Goal: Information Seeking & Learning: Check status

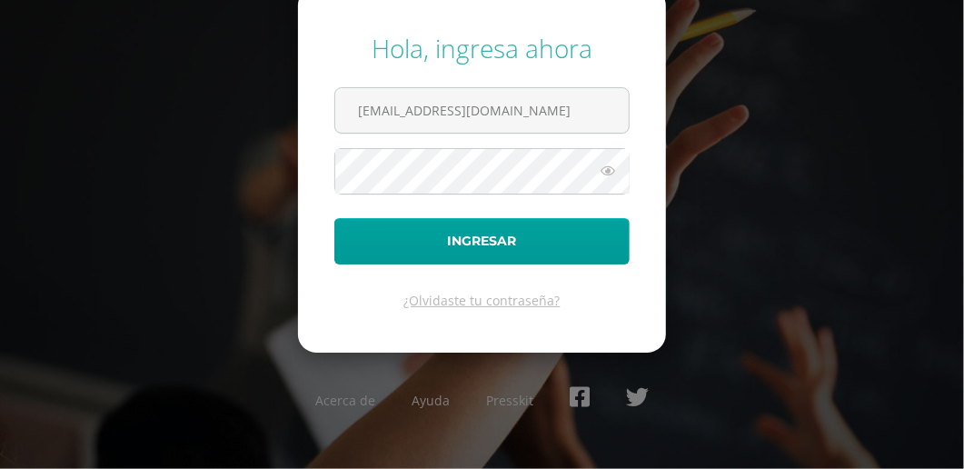
type input "2019249@colegiobelga.edu.gt"
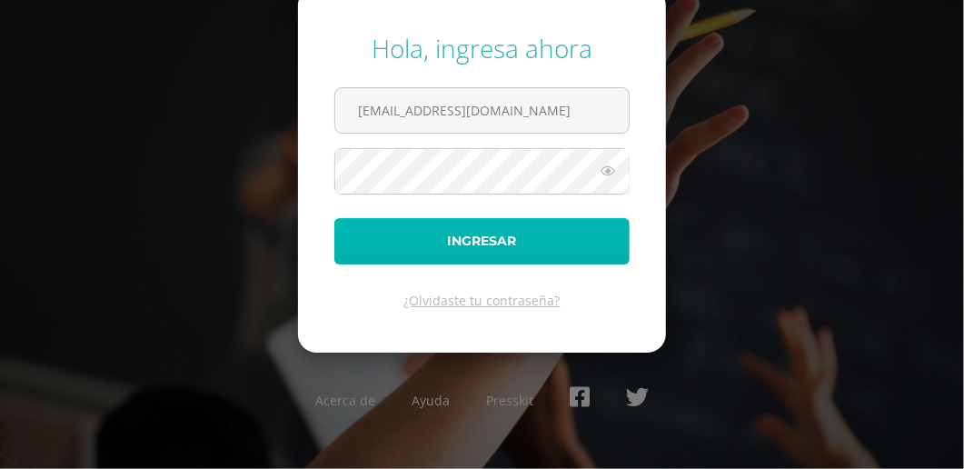
click at [449, 242] on button "Ingresar" at bounding box center [482, 241] width 295 height 46
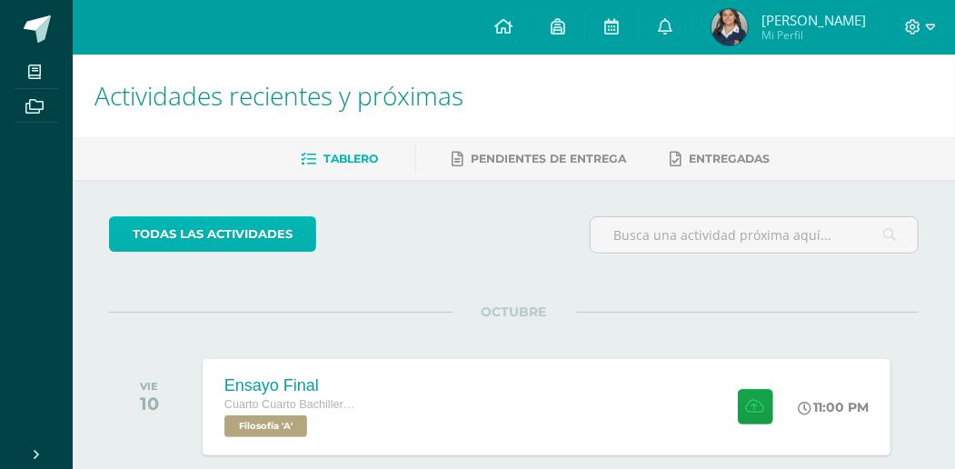
click at [229, 229] on link "todas las Actividades" at bounding box center [212, 233] width 207 height 35
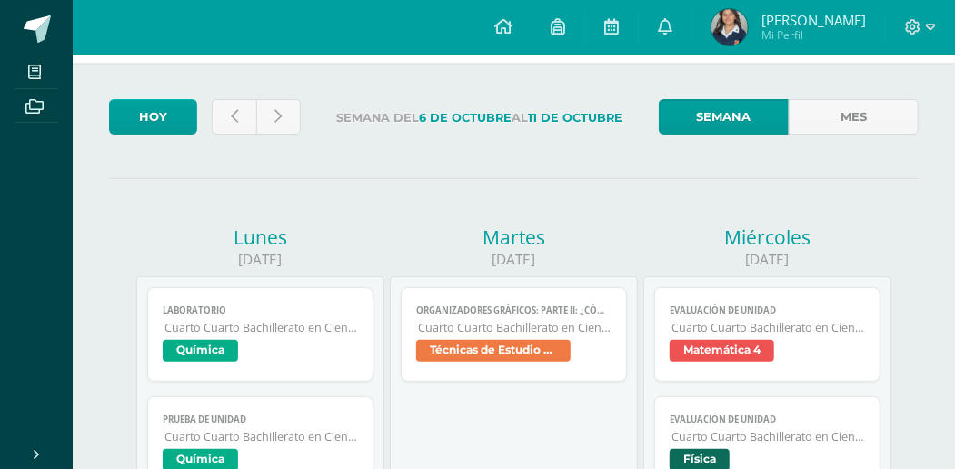
scroll to position [60, 0]
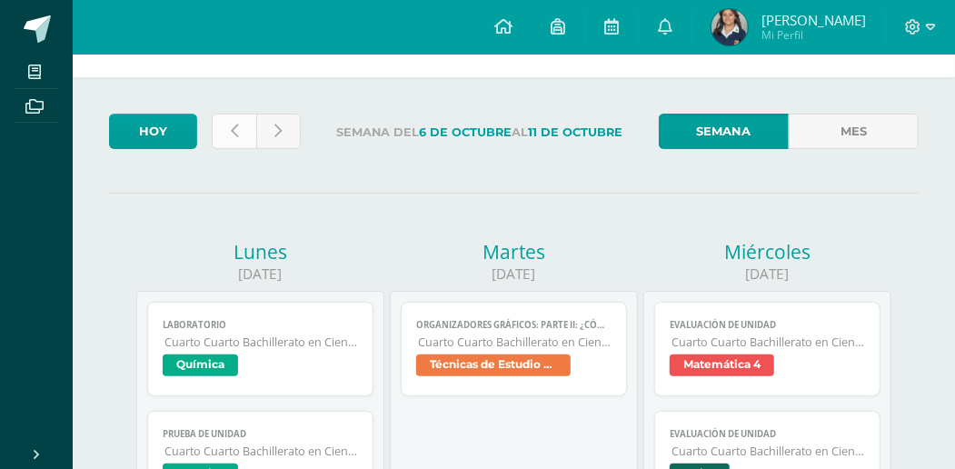
click at [232, 135] on icon at bounding box center [234, 131] width 7 height 15
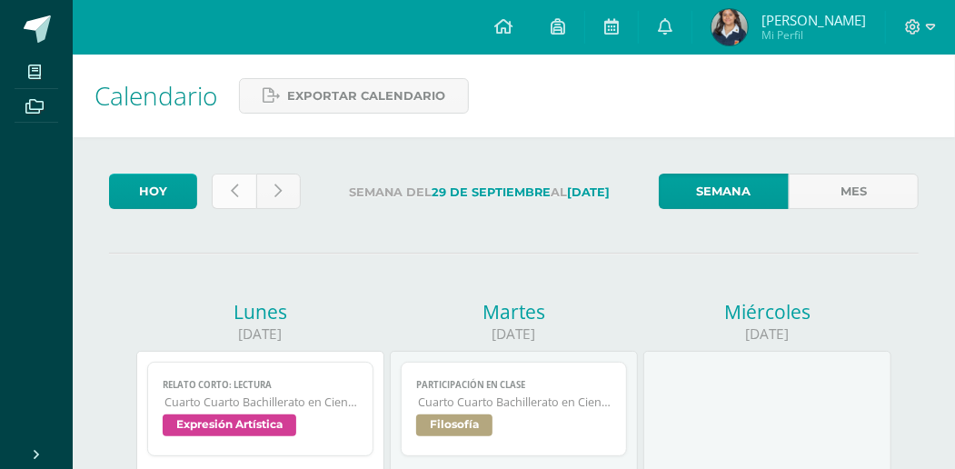
click at [232, 196] on icon at bounding box center [234, 191] width 7 height 15
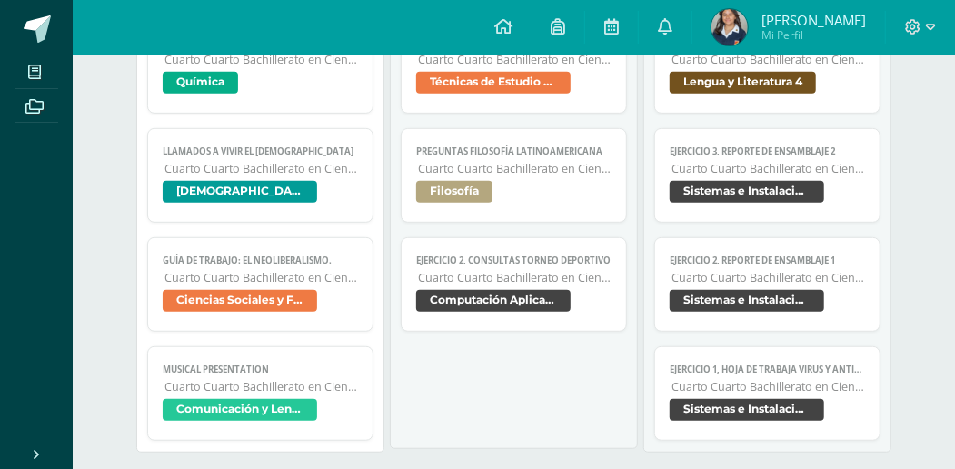
scroll to position [364, 0]
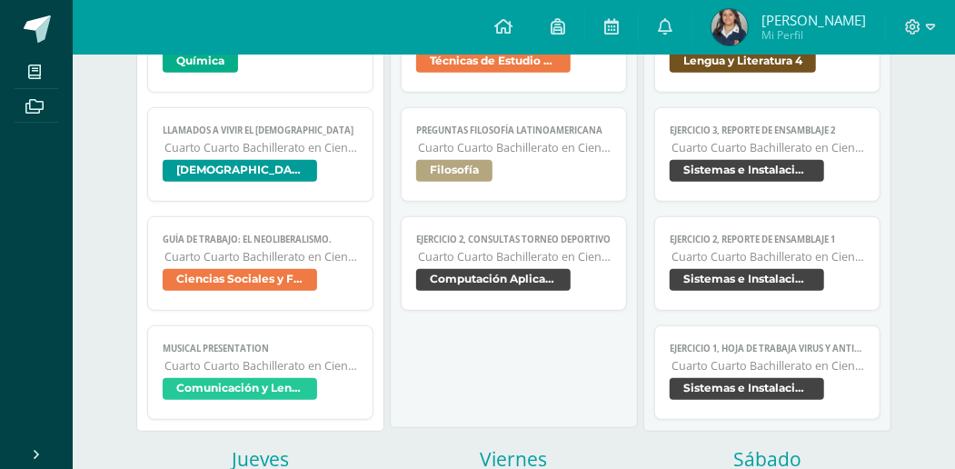
click at [209, 281] on span "Ciencias Sociales y Formación Ciudadana 4" at bounding box center [240, 280] width 155 height 22
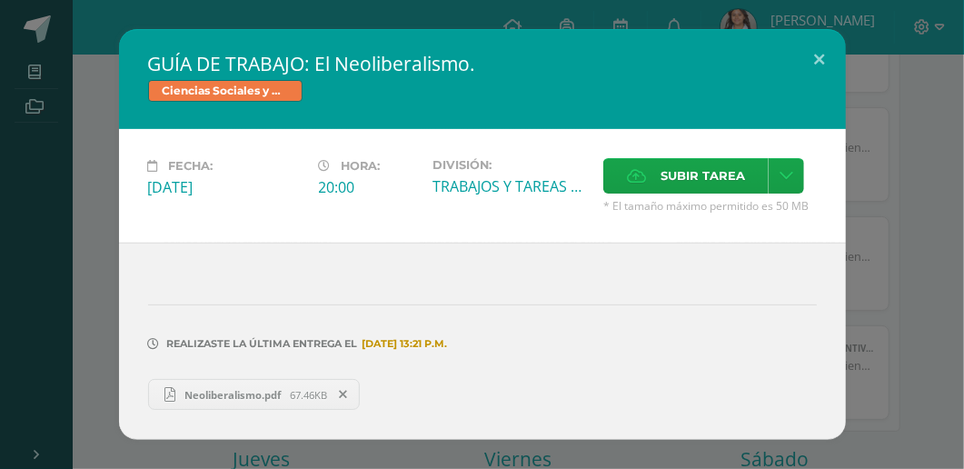
click at [227, 397] on span "Neoliberalismo.pdf" at bounding box center [232, 395] width 115 height 14
click at [818, 59] on button at bounding box center [820, 60] width 52 height 62
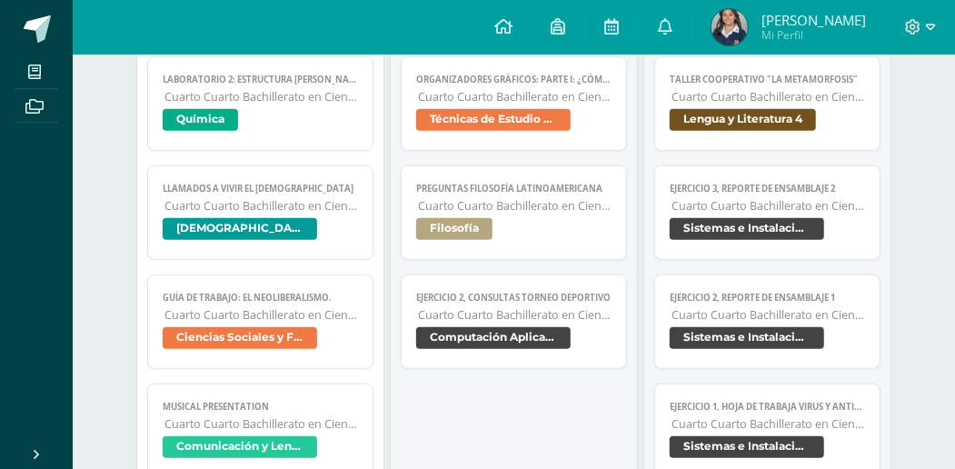
scroll to position [303, 0]
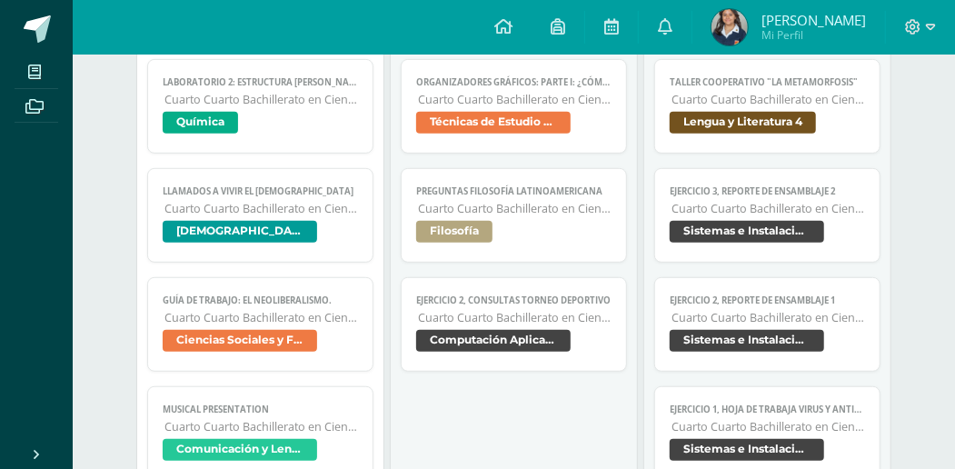
click at [237, 336] on span "Ciencias Sociales y Formación Ciudadana 4" at bounding box center [240, 341] width 155 height 22
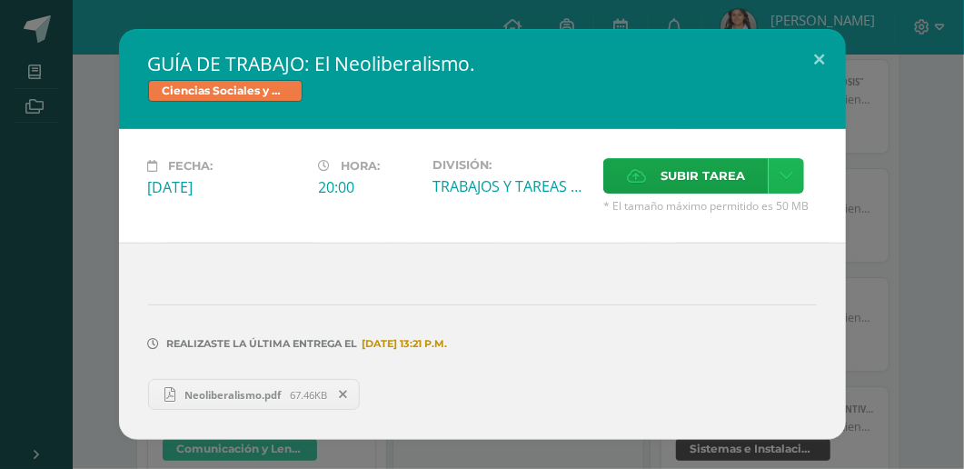
click at [785, 180] on icon at bounding box center [787, 175] width 14 height 15
click at [429, 255] on div "Realizaste la última entrega el 06 DE Octubre A LAS 13:21 p.m. Neoliberalismo.p…" at bounding box center [482, 341] width 727 height 197
click at [817, 60] on button at bounding box center [820, 60] width 52 height 62
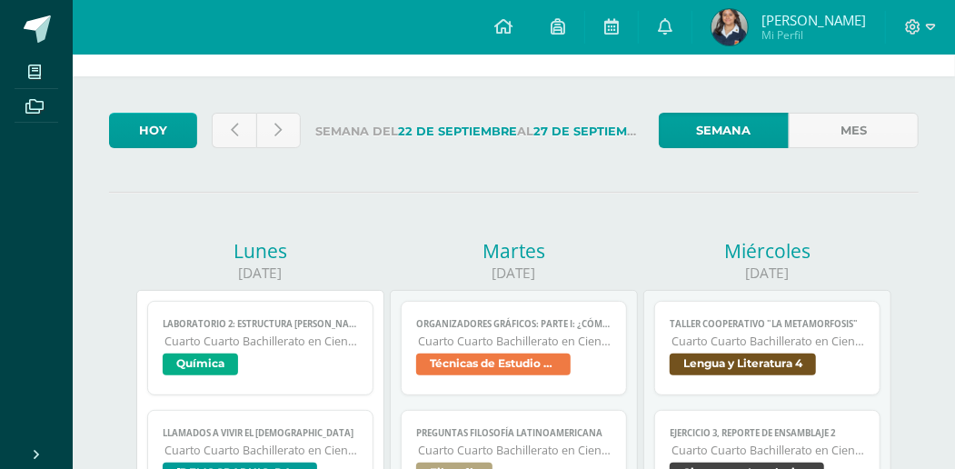
scroll to position [60, 0]
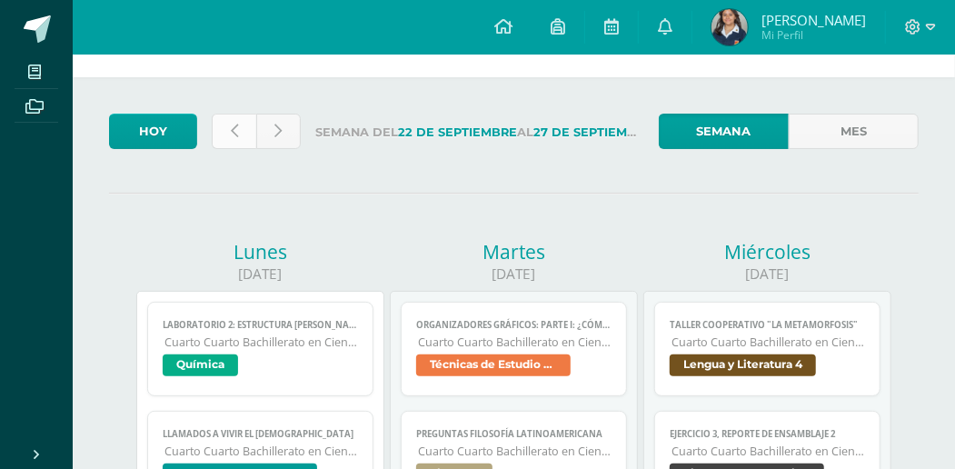
click at [233, 129] on icon at bounding box center [234, 131] width 7 height 15
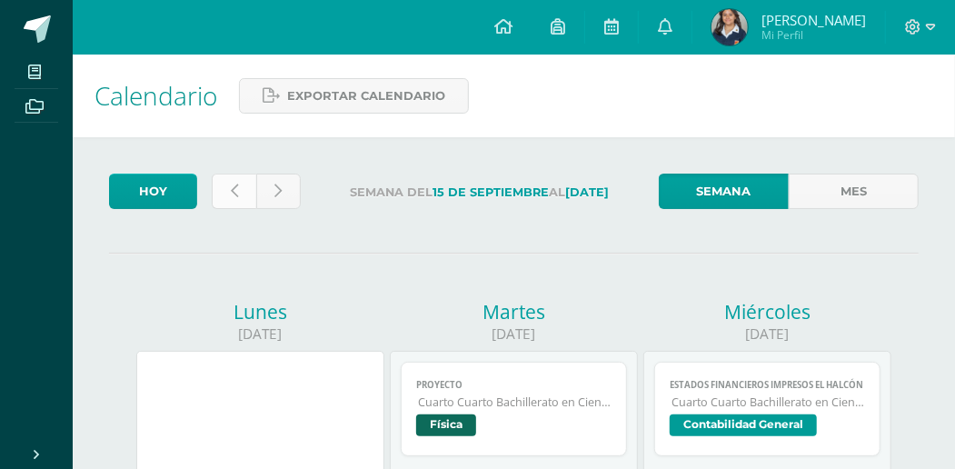
click at [231, 191] on icon at bounding box center [234, 191] width 7 height 15
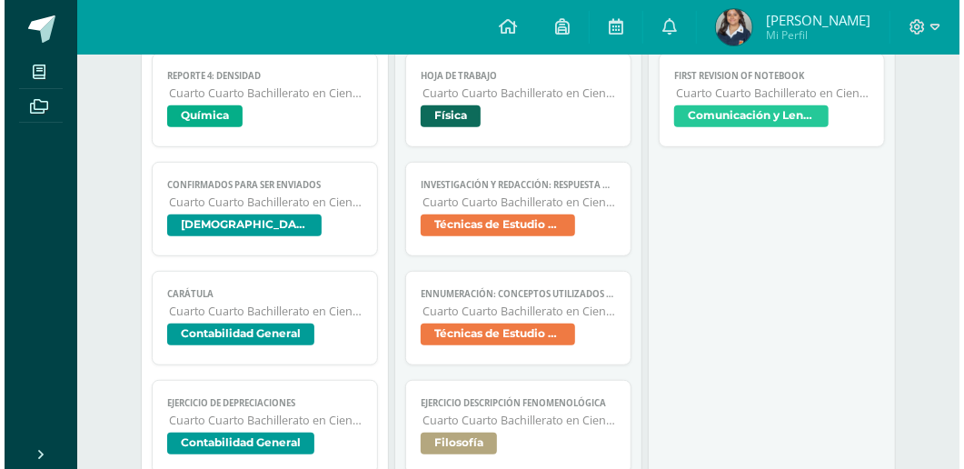
scroll to position [364, 0]
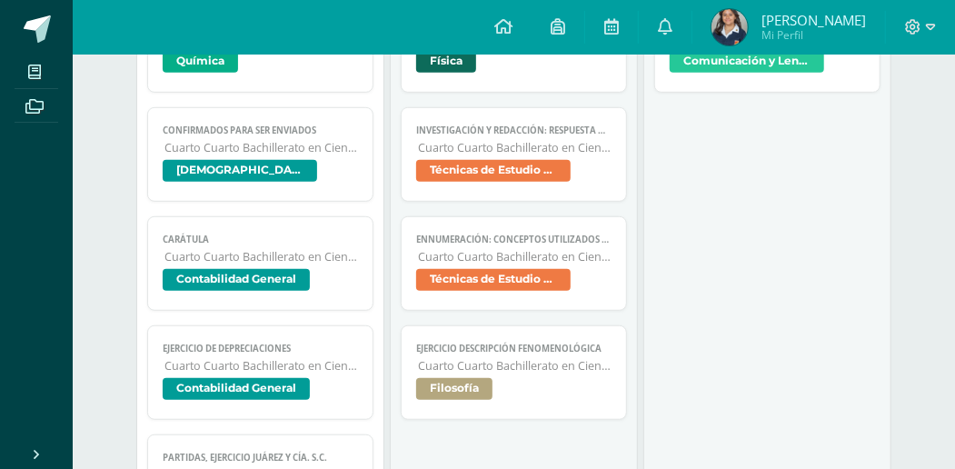
click at [468, 278] on span "Técnicas de Estudio e investigación" at bounding box center [493, 280] width 155 height 22
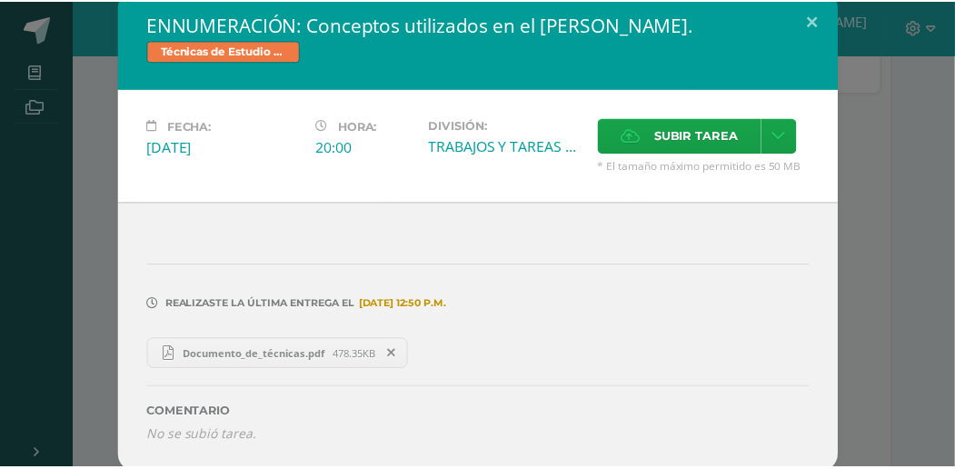
scroll to position [14, 0]
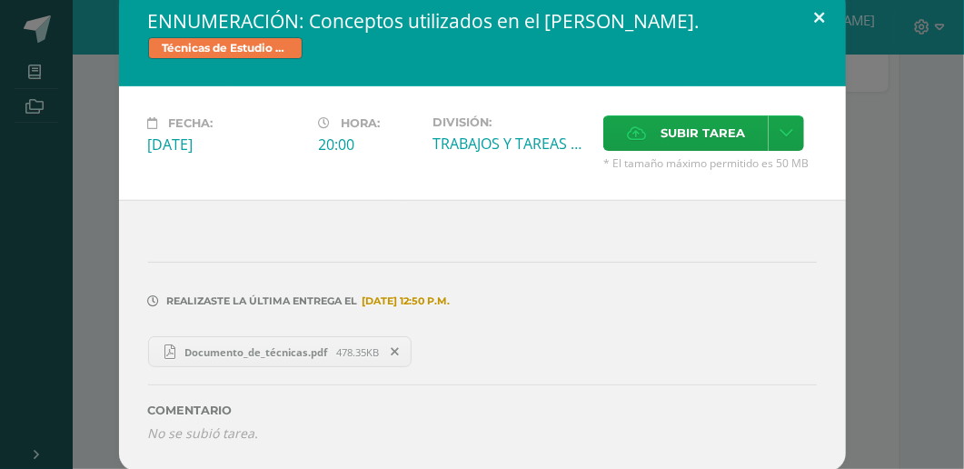
click at [816, 18] on button at bounding box center [820, 17] width 52 height 62
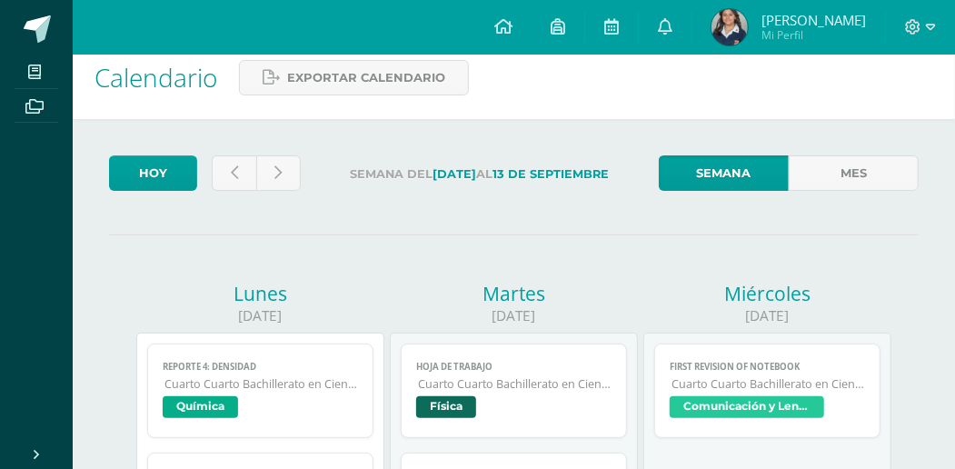
scroll to position [0, 0]
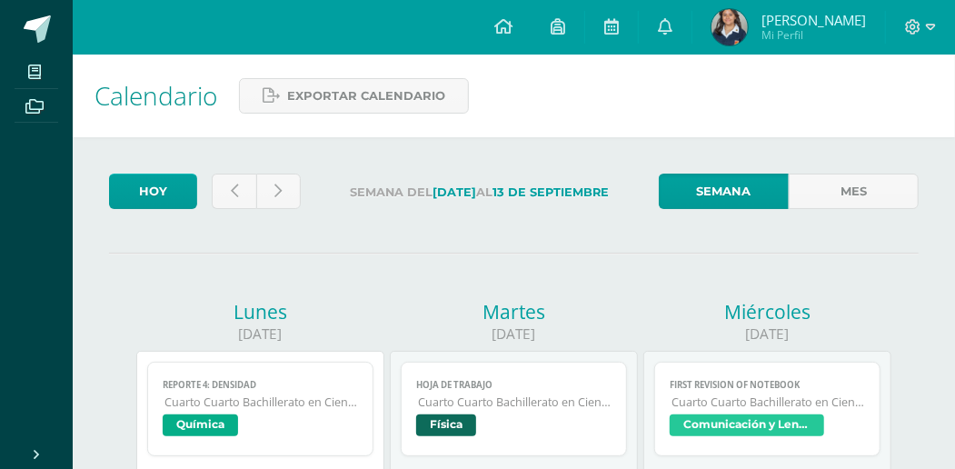
click at [811, 19] on span "Carla Jimena" at bounding box center [814, 20] width 105 height 18
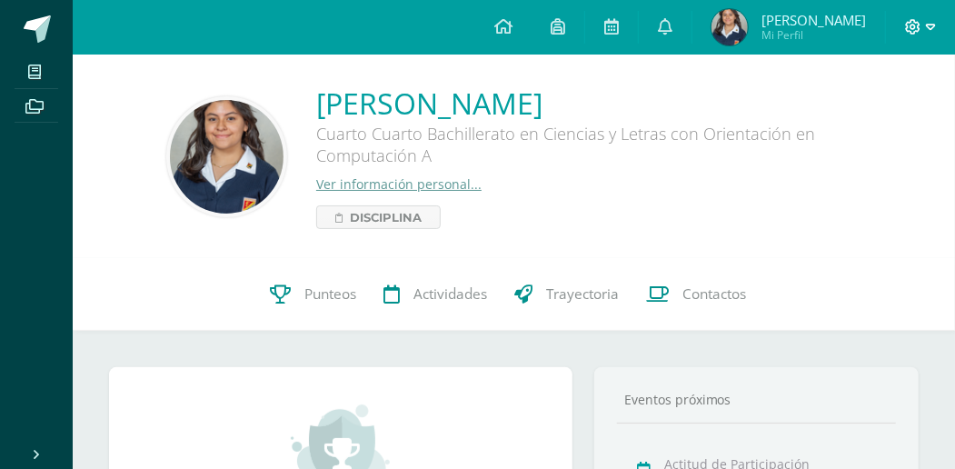
click at [913, 38] on div at bounding box center [920, 27] width 69 height 55
click at [913, 28] on icon at bounding box center [913, 26] width 15 height 15
click at [876, 118] on span "Cerrar sesión" at bounding box center [875, 123] width 82 height 17
